Goal: Information Seeking & Learning: Learn about a topic

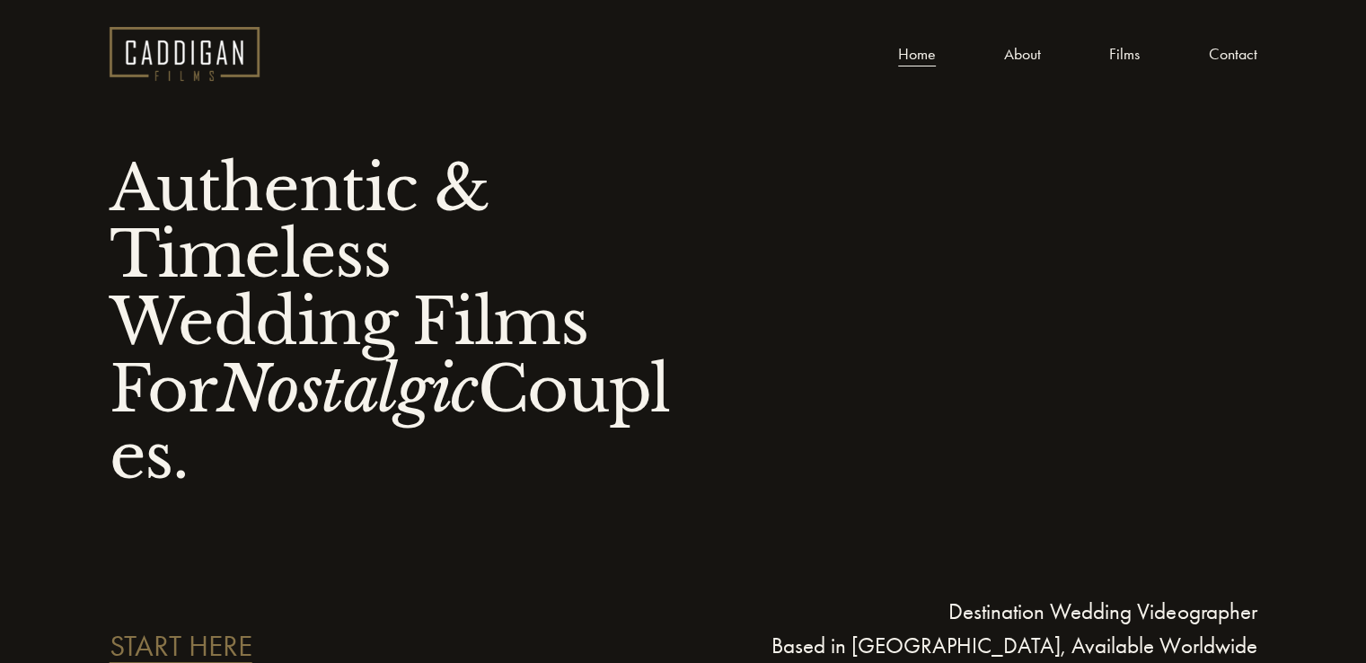
click at [1018, 57] on link "About" at bounding box center [1022, 53] width 37 height 27
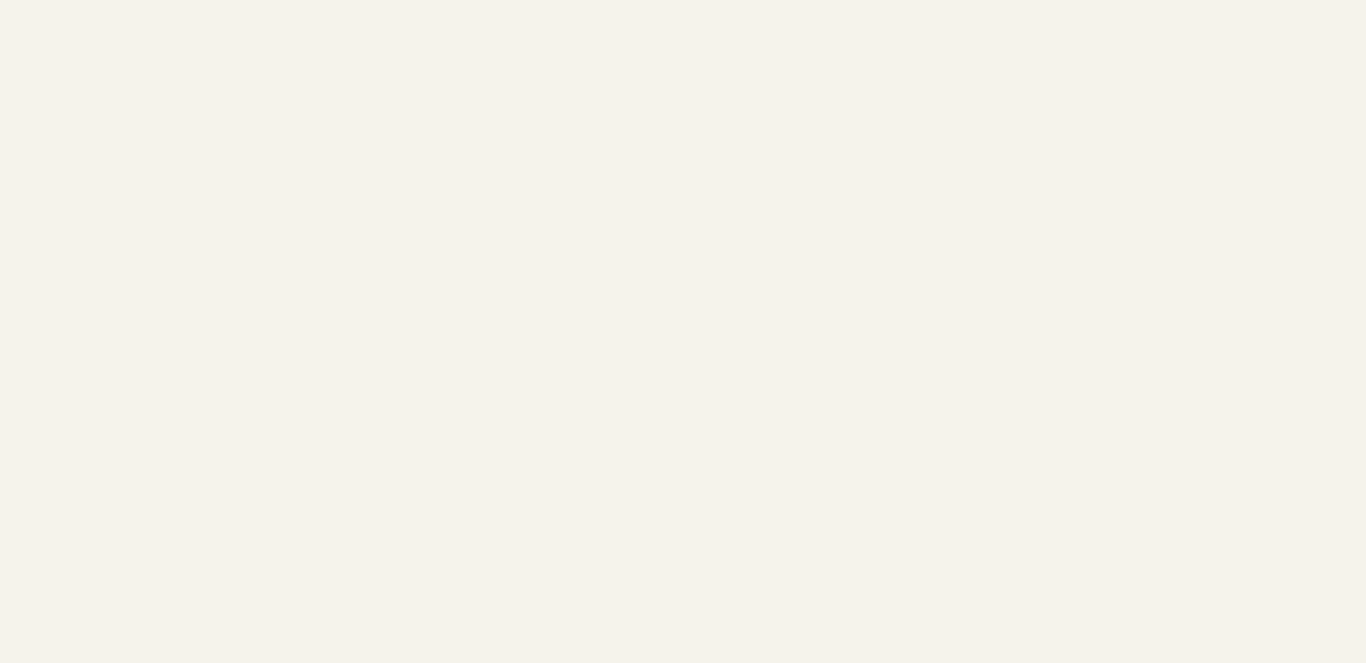
scroll to position [5173, 0]
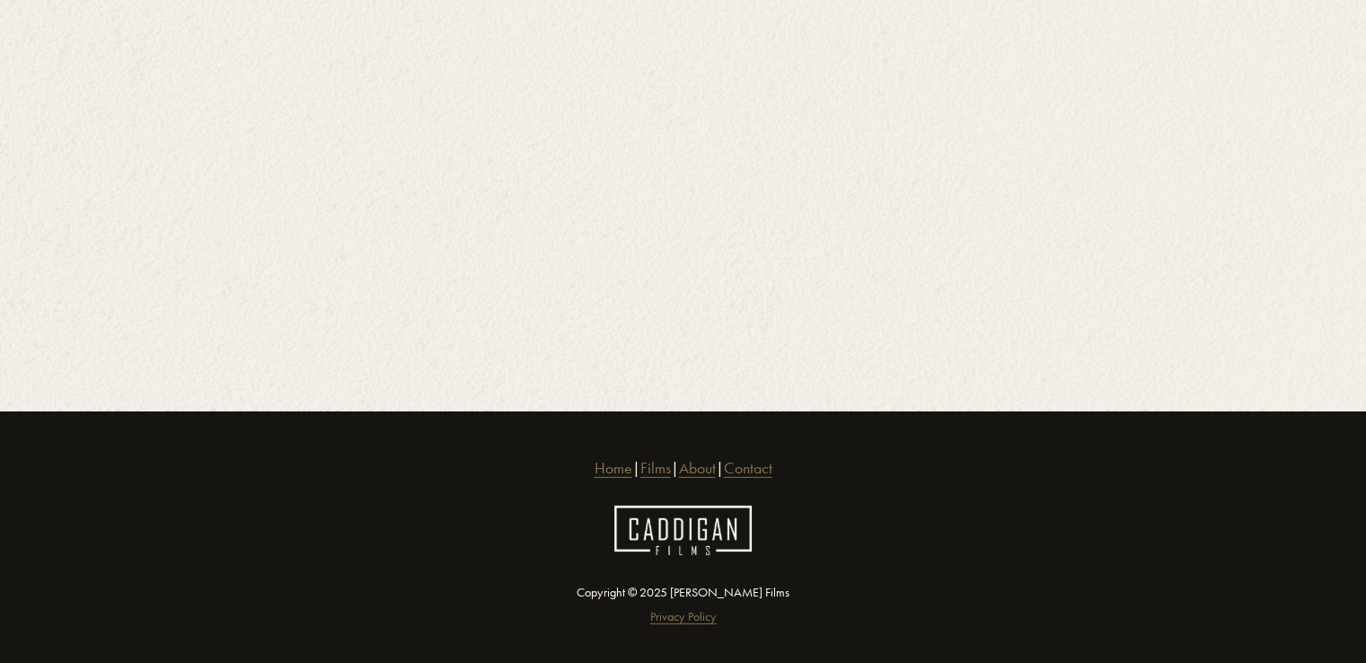
click at [710, 456] on link "About" at bounding box center [697, 468] width 37 height 24
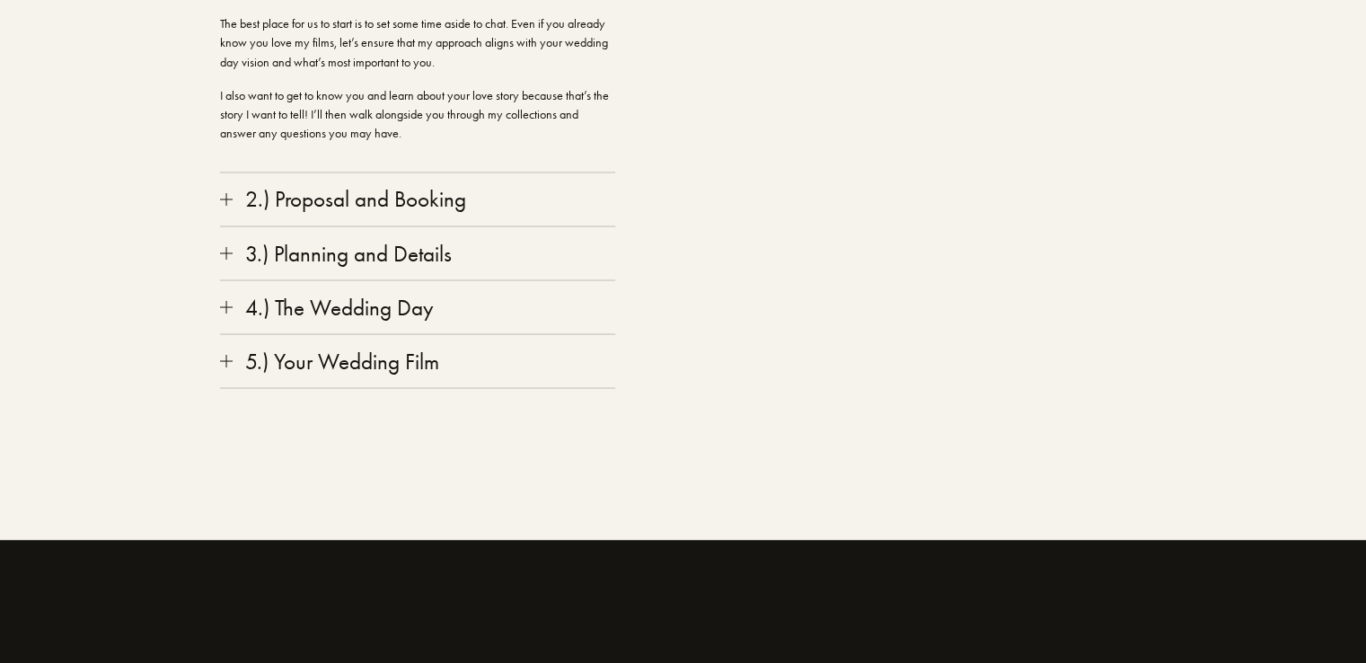
scroll to position [3182, 0]
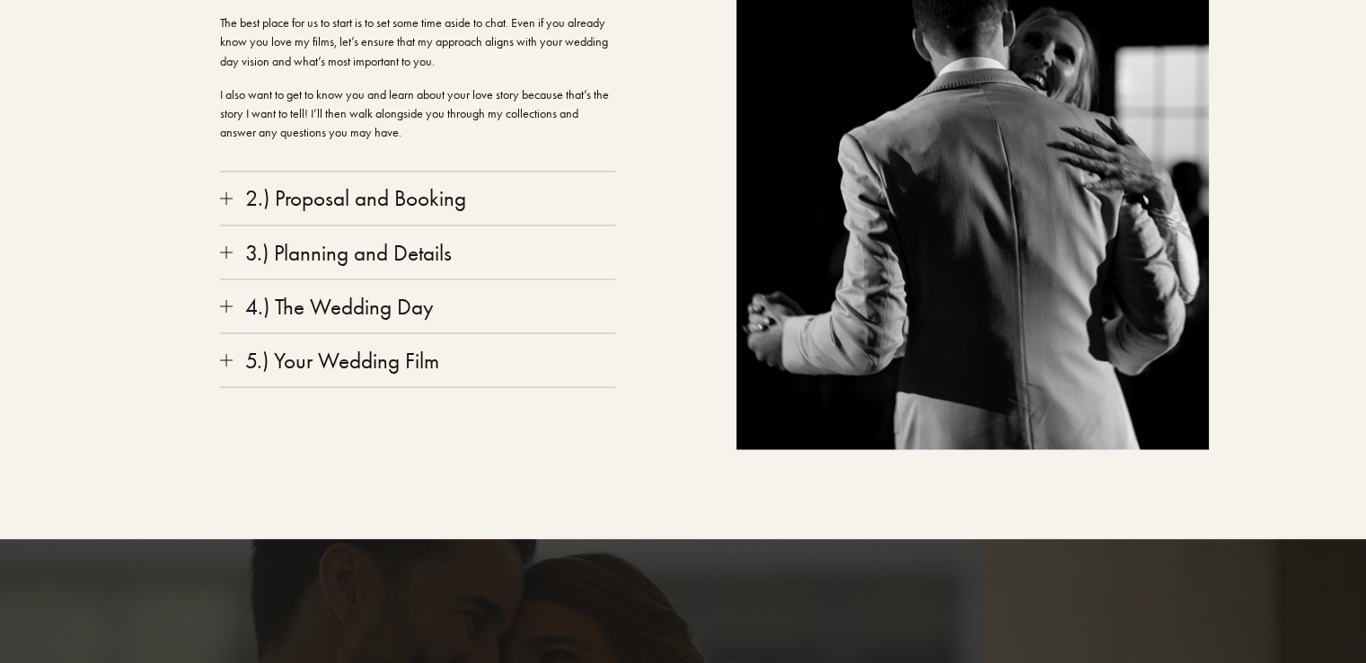
click at [233, 259] on span "3.) Planning and Details" at bounding box center [425, 252] width 384 height 26
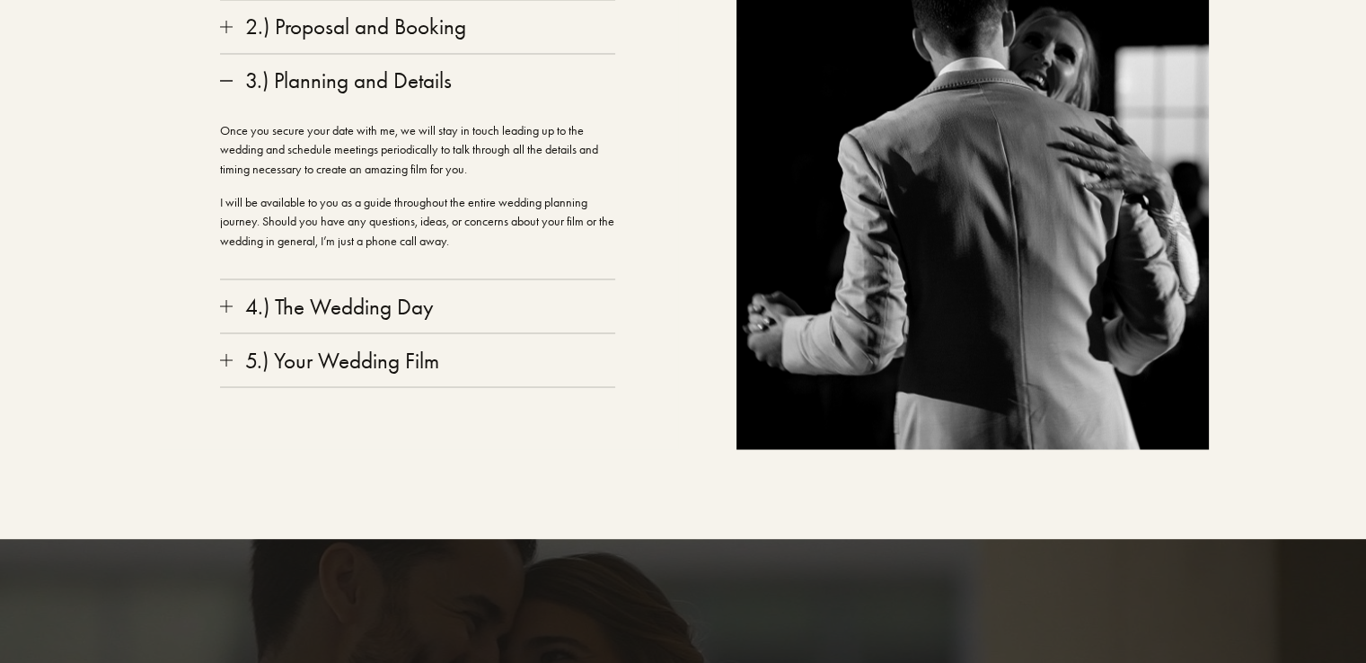
click at [229, 305] on div at bounding box center [226, 305] width 13 height 1
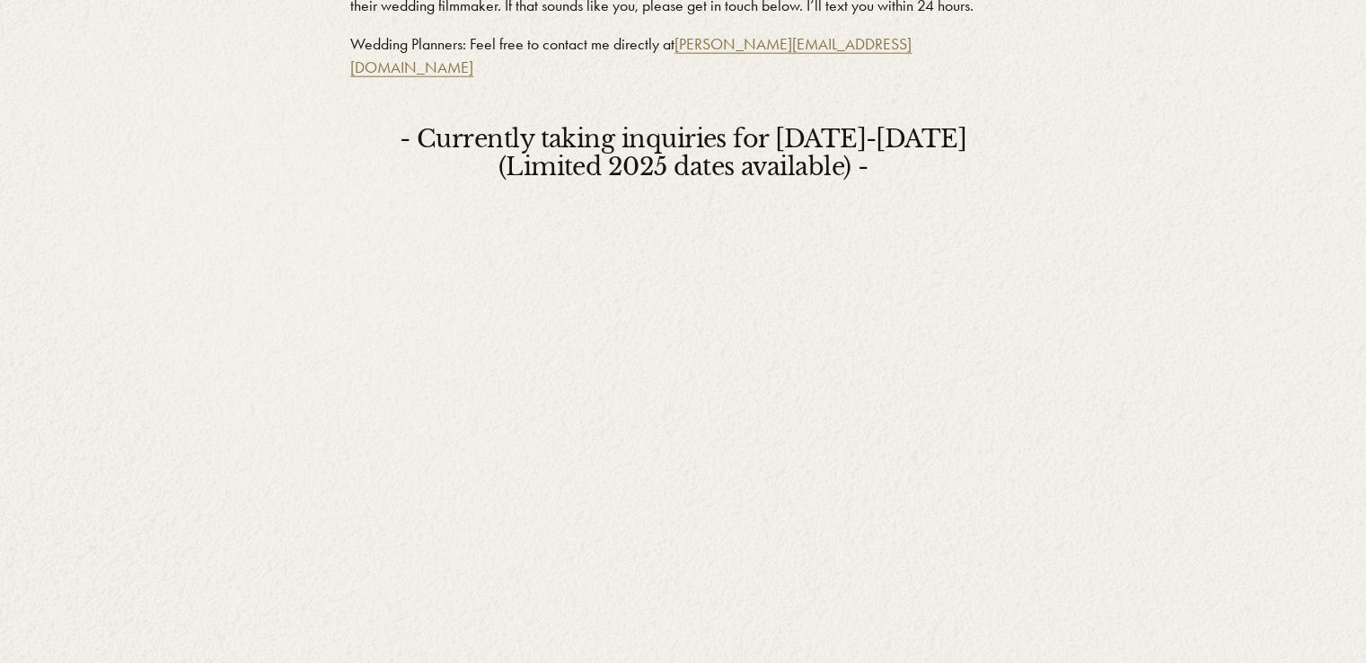
scroll to position [4457, 0]
click at [1173, 436] on div "Tell Me Your Love Story. Because I want to do my absolute best for every couple…" at bounding box center [683, 438] width 1366 height 1292
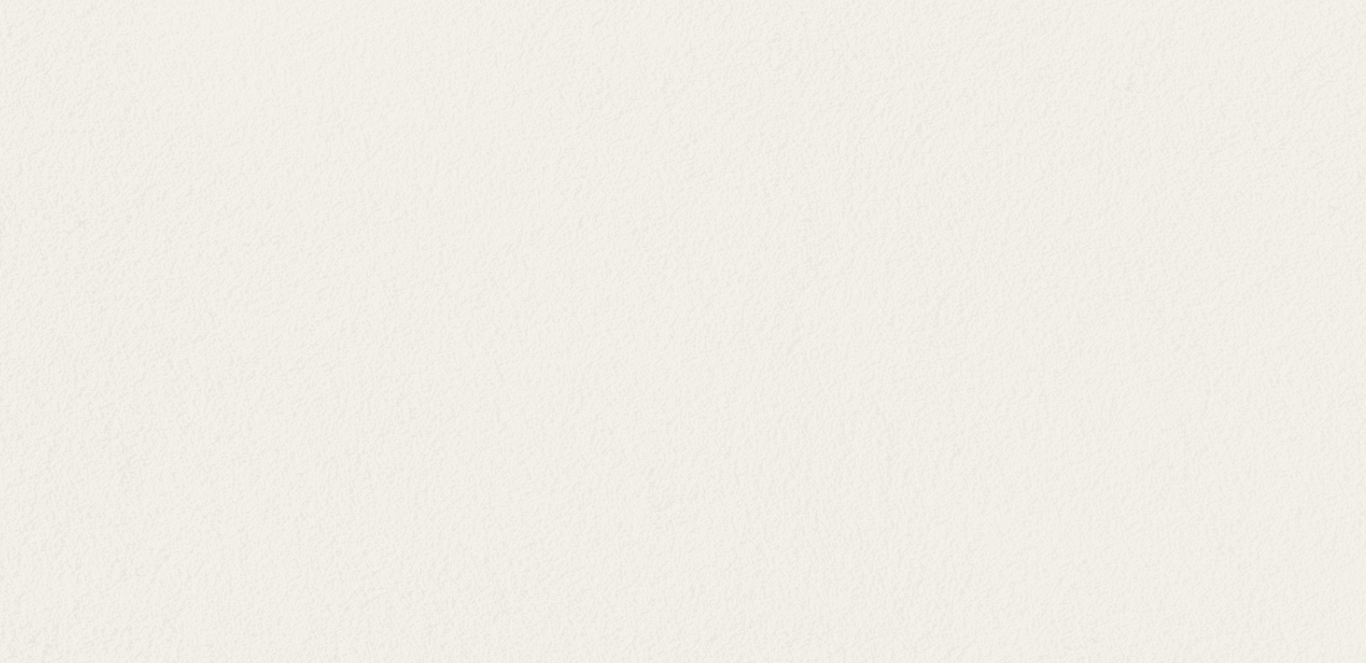
scroll to position [4795, 0]
click at [1060, 353] on div "Tell Me Your Love Story. Because I want to do my absolute best for every couple…" at bounding box center [683, 99] width 1366 height 1292
click at [1050, 357] on div "Tell Me Your Love Story. Because I want to do my absolute best for every couple…" at bounding box center [683, 99] width 1366 height 1292
click at [223, 446] on div "Tell Me Your Love Story. Because I want to do my absolute best for every couple…" at bounding box center [683, 99] width 1366 height 1292
